Goal: Task Accomplishment & Management: Complete application form

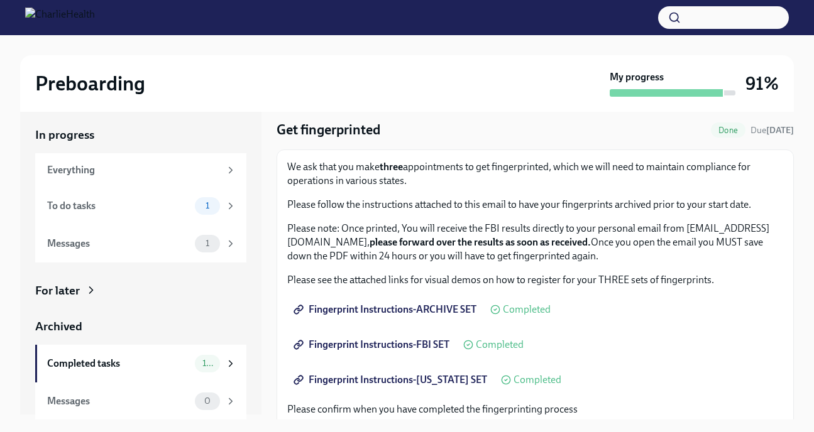
scroll to position [37, 0]
click at [525, 308] on span "Completed" at bounding box center [527, 309] width 48 height 10
click at [415, 309] on span "Fingerprint Instructions-ARCHIVE SET" at bounding box center [386, 309] width 180 height 13
click at [371, 341] on span "Fingerprint Instructions-FBI SET" at bounding box center [372, 344] width 153 height 13
click at [383, 382] on span "Fingerprint Instructions-[US_STATE] SET" at bounding box center [391, 379] width 191 height 13
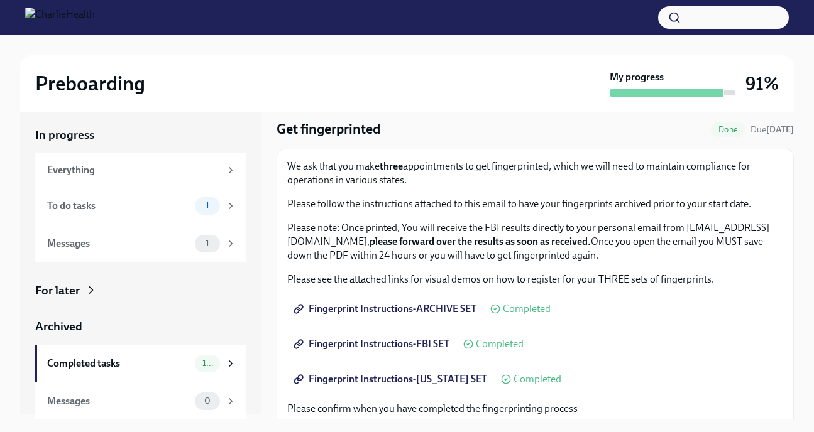
scroll to position [154, 0]
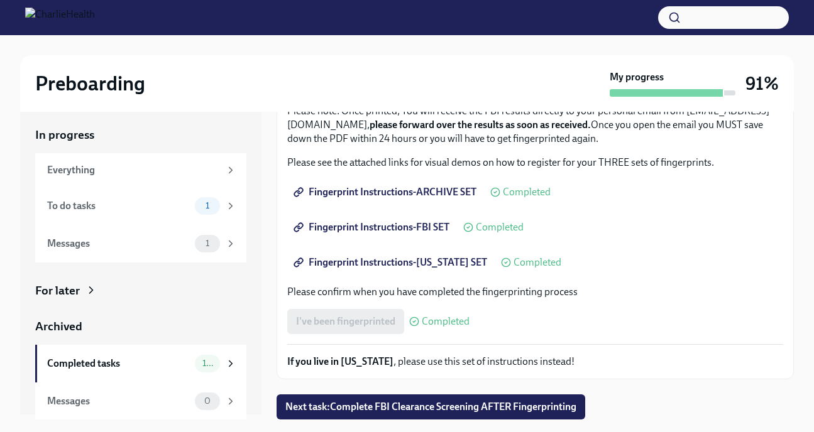
click at [135, 200] on div "To do tasks" at bounding box center [118, 206] width 143 height 14
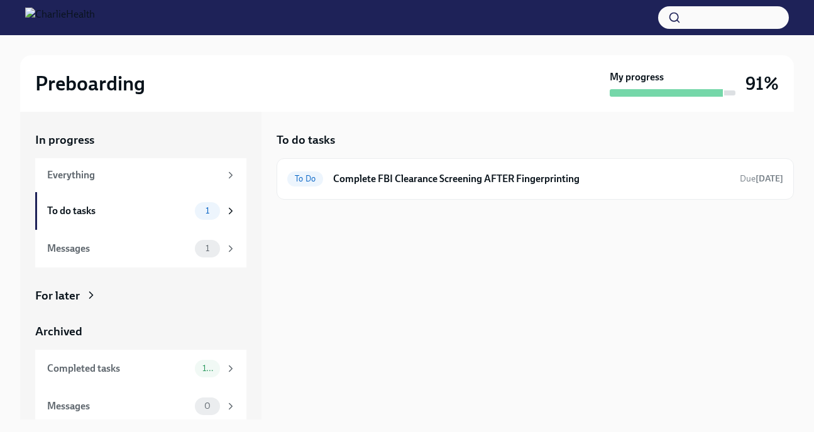
click at [488, 176] on h6 "Complete FBI Clearance Screening AFTER Fingerprinting" at bounding box center [531, 179] width 396 height 14
